Goal: Task Accomplishment & Management: Manage account settings

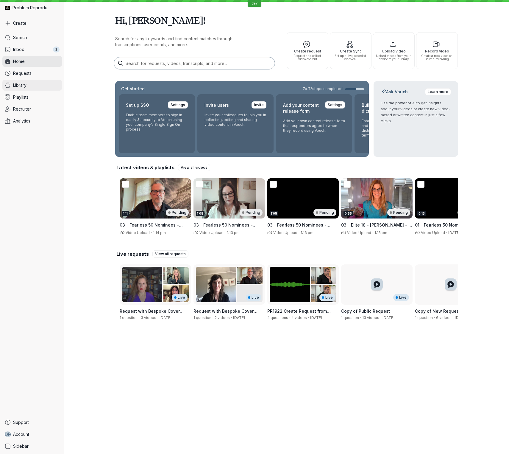
click at [32, 87] on link "Library" at bounding box center [32, 85] width 60 height 11
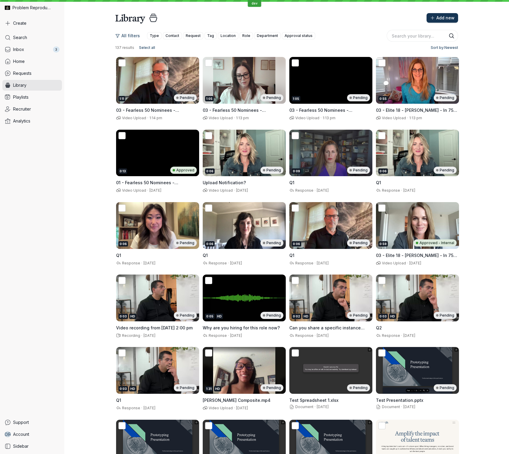
click at [448, 19] on span "Add new" at bounding box center [446, 18] width 18 height 6
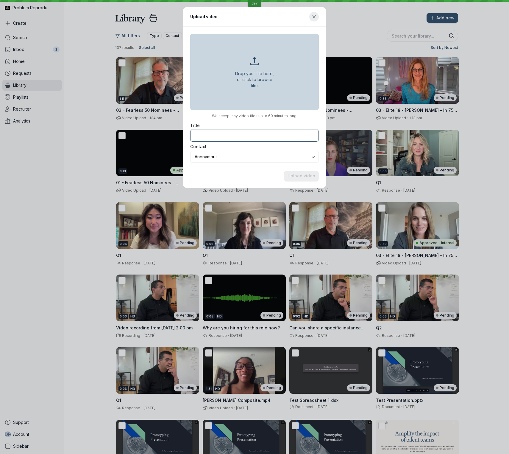
click at [257, 132] on input "Title" at bounding box center [254, 136] width 129 height 12
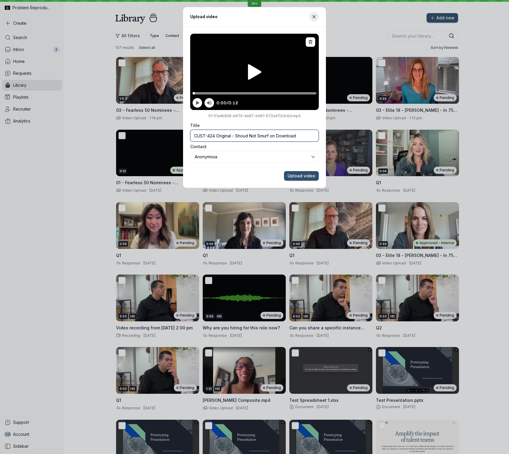
type input "CUST-424 Original - Shoud Not Smurf on Download"
click at [284, 171] on button "Upload video" at bounding box center [301, 176] width 35 height 10
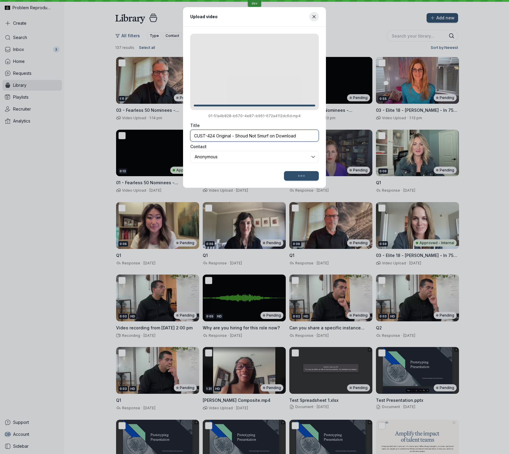
click at [256, 133] on input "CUST-424 Original - Shoud Not Smurf on Download" at bounding box center [254, 136] width 129 height 12
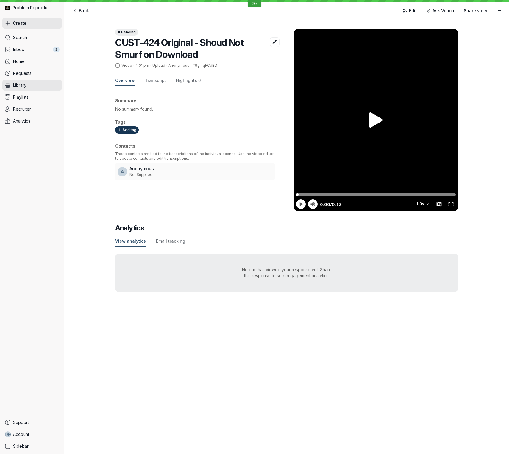
click at [28, 22] on button "Create" at bounding box center [32, 23] width 60 height 11
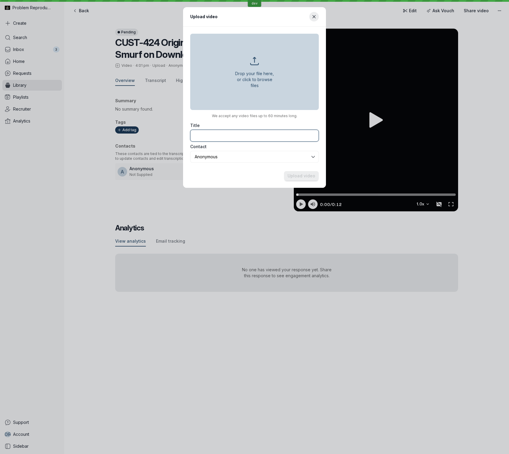
click at [247, 136] on input "Title" at bounding box center [254, 136] width 129 height 12
paste input "CUST-424 Original - Shoud Not Smurf on Download"
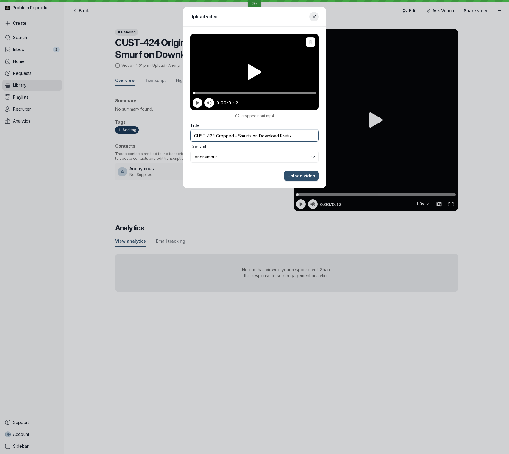
click at [288, 135] on input "CUST-424 Cropped - Smurfs on Download Prefix" at bounding box center [254, 136] width 129 height 12
click at [289, 135] on input "CUST-424 Cropped - Smurfs on Download Prefix" at bounding box center [254, 136] width 129 height 12
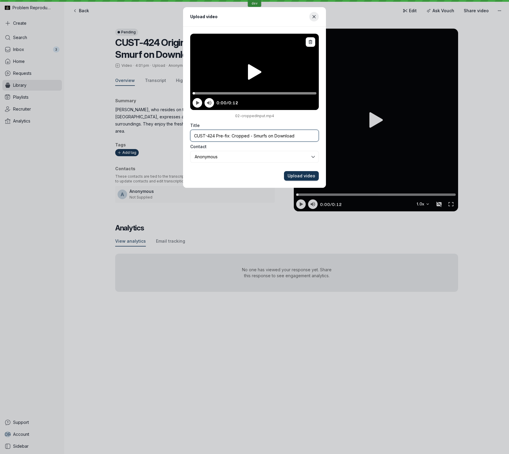
type input "CUST-424 Pre-fix: Cropped - Smurfs on Download"
click at [312, 176] on span "Upload video" at bounding box center [302, 176] width 28 height 6
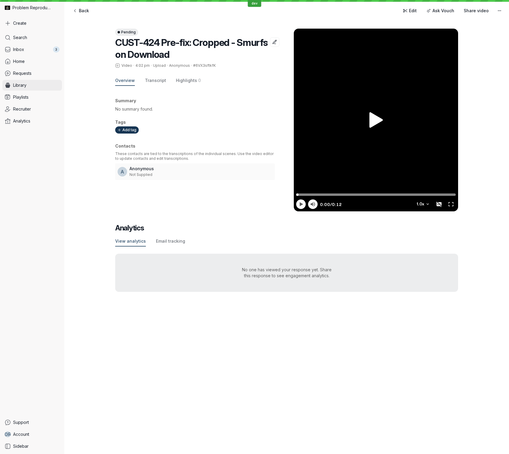
click at [26, 86] on span "Library" at bounding box center [19, 85] width 13 height 6
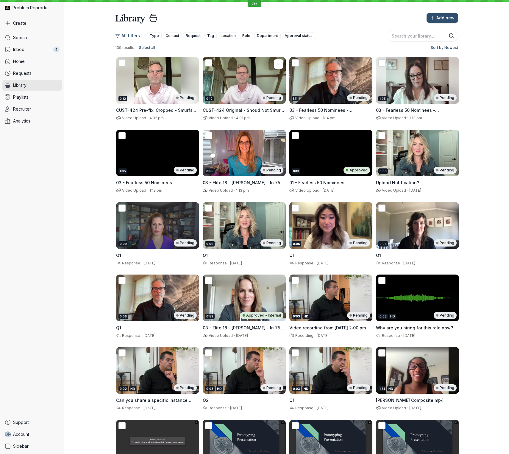
click at [264, 85] on div "0:12 Pending" at bounding box center [244, 80] width 83 height 47
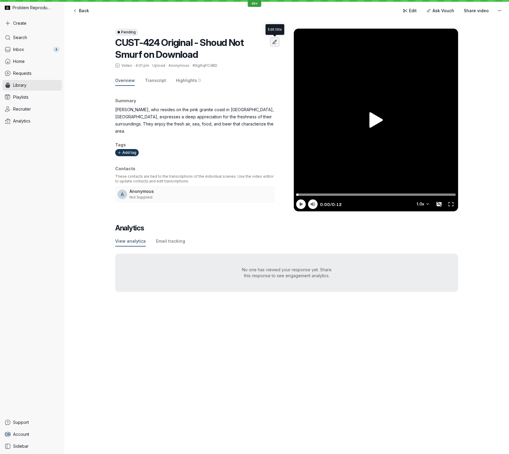
click at [274, 41] on icon "button" at bounding box center [275, 42] width 6 height 6
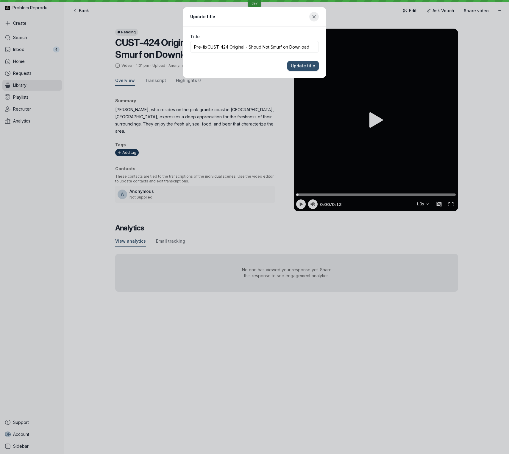
type input "Pre-fix CUST-424 Original - Shoud Not Smurf on Download"
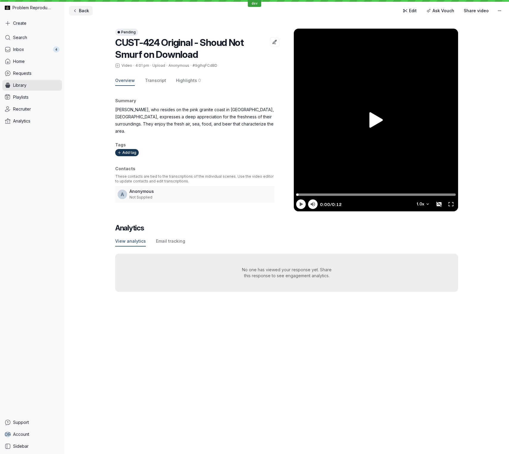
click at [73, 9] on icon at bounding box center [75, 10] width 5 height 5
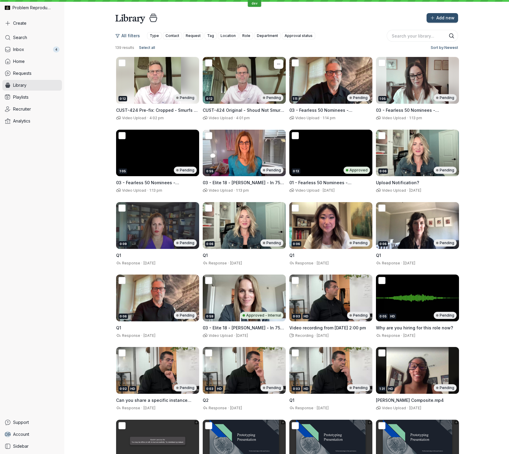
click at [239, 82] on div "0:12 Pending" at bounding box center [244, 80] width 83 height 47
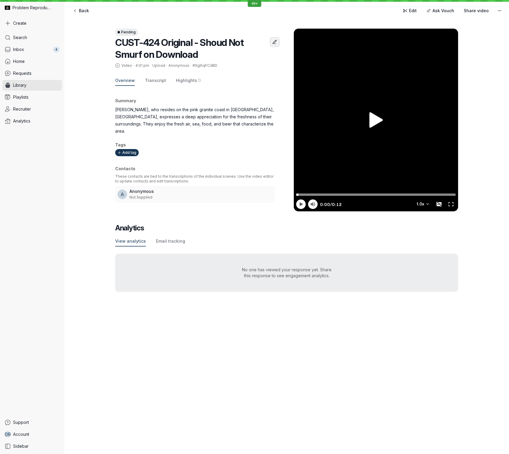
click at [278, 43] on button "Edit title" at bounding box center [275, 42] width 10 height 10
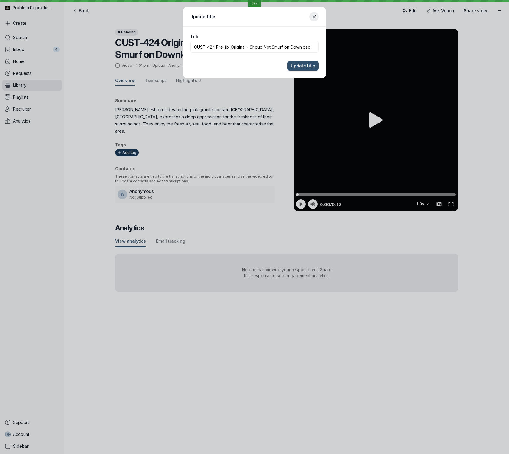
type input "CUST-424 Pre-fix Original - Shoud Not Smurf on Download"
click at [287, 61] on button "Update title" at bounding box center [303, 66] width 32 height 10
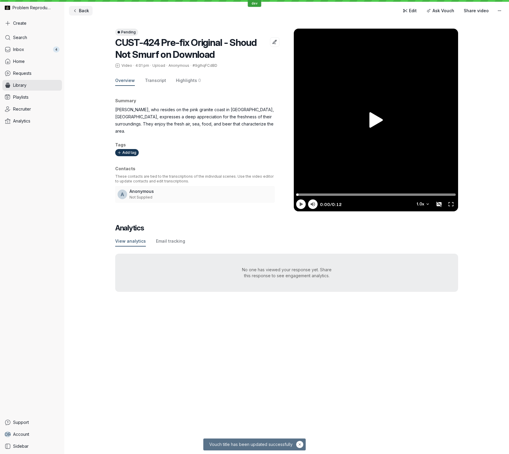
click at [84, 11] on span "Back" at bounding box center [84, 11] width 10 height 6
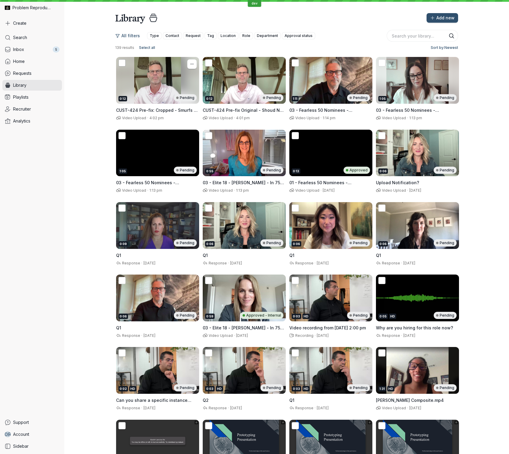
click at [125, 64] on icon at bounding box center [122, 63] width 6 height 6
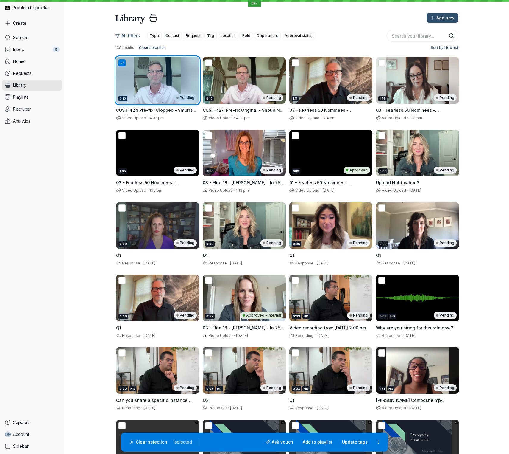
click at [208, 64] on icon at bounding box center [209, 63] width 6 height 6
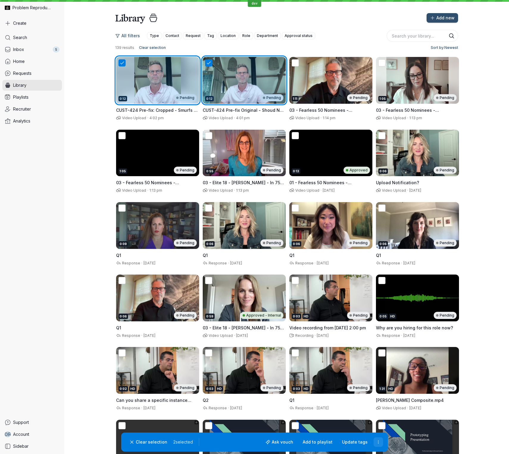
click at [382, 443] on button "More actions" at bounding box center [379, 442] width 10 height 10
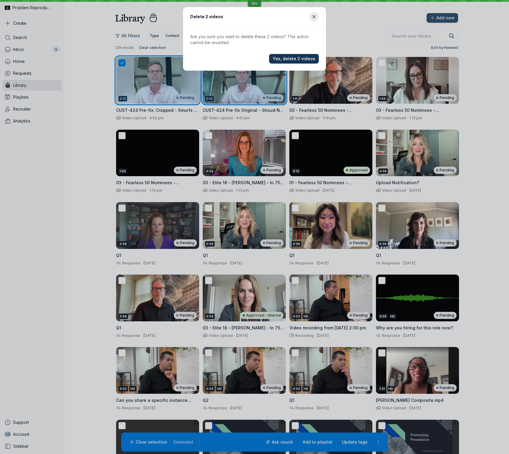
click at [293, 59] on span "Yes, delete 2 videos" at bounding box center [294, 59] width 43 height 6
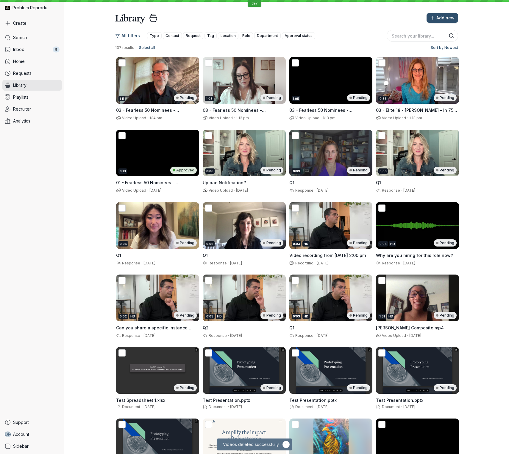
click at [495, 174] on div "All filters Type Contact Request Tag Location Role Department Approval status 1…" at bounding box center [286, 366] width 445 height 684
